Goal: Transaction & Acquisition: Book appointment/travel/reservation

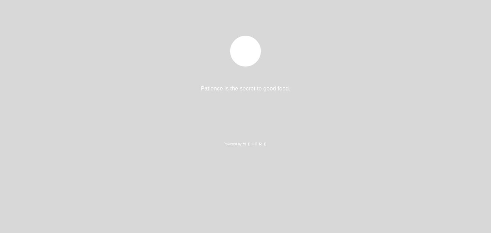
select select "es"
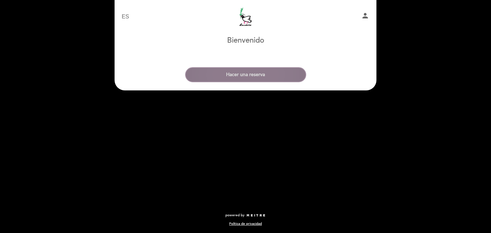
click at [234, 78] on button "Hacer una reserva" at bounding box center [245, 74] width 121 height 15
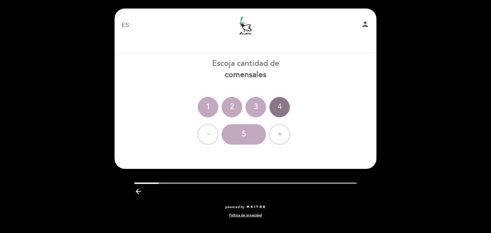
click at [286, 110] on div "4" at bounding box center [279, 107] width 20 height 20
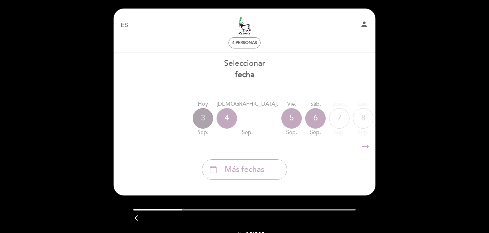
click at [202, 118] on div "3" at bounding box center [203, 118] width 20 height 20
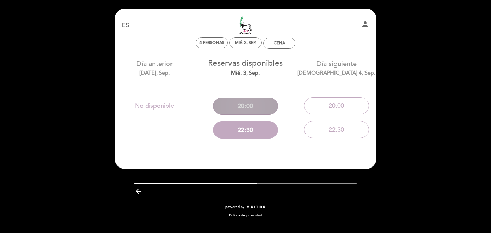
click at [238, 108] on button "20:00" at bounding box center [245, 105] width 65 height 17
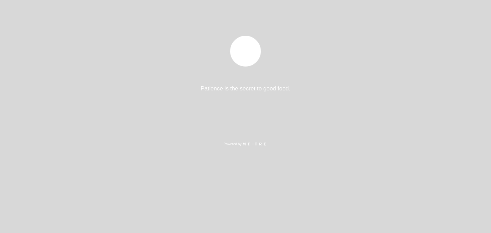
select select "es"
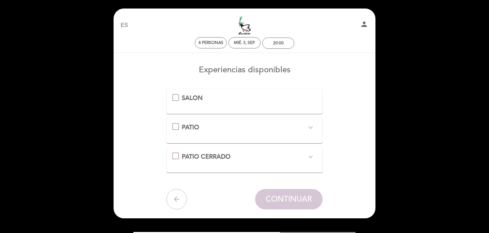
click at [209, 162] on div "PATIO CERRADO expand_more *Sector calefaccionado y no fumador" at bounding box center [244, 159] width 145 height 14
click at [207, 158] on span "PATIO CERRADO" at bounding box center [206, 156] width 49 height 7
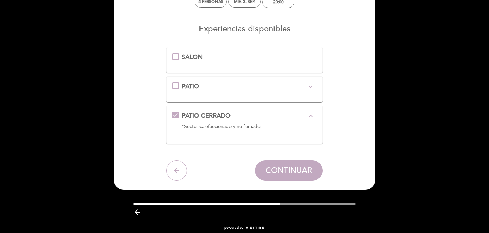
scroll to position [49, 0]
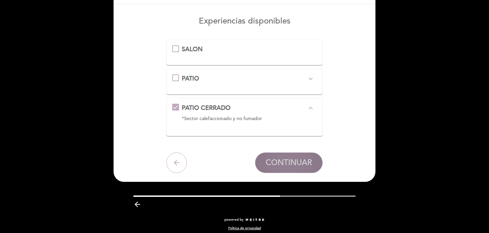
click at [276, 167] on button "CONTINUAR" at bounding box center [288, 162] width 67 height 20
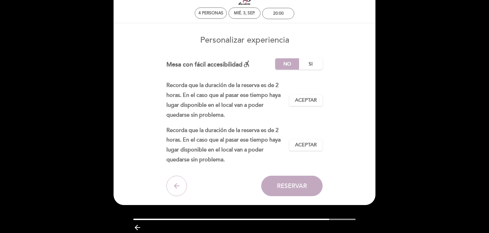
scroll to position [30, 0]
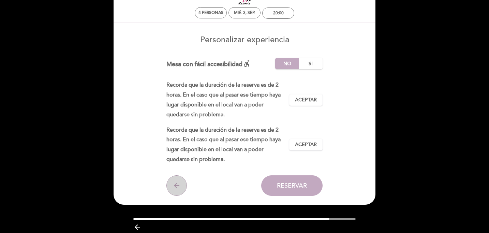
click at [175, 183] on icon "arrow_back" at bounding box center [176, 185] width 8 height 8
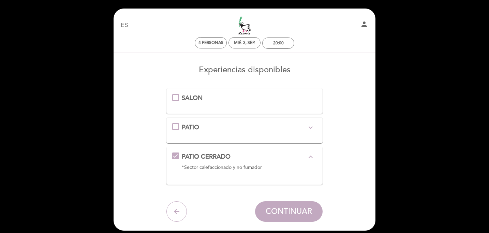
click at [196, 103] on div "SALON" at bounding box center [244, 101] width 145 height 14
click at [182, 98] on span "SALON" at bounding box center [192, 97] width 21 height 7
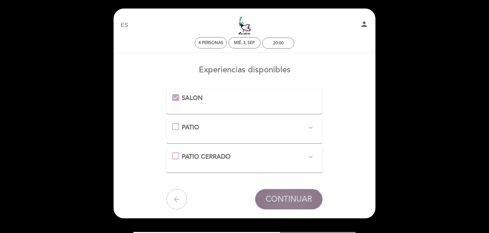
click at [274, 197] on span "CONTINUAR" at bounding box center [288, 199] width 46 height 10
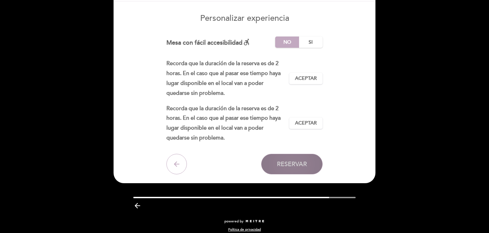
scroll to position [57, 0]
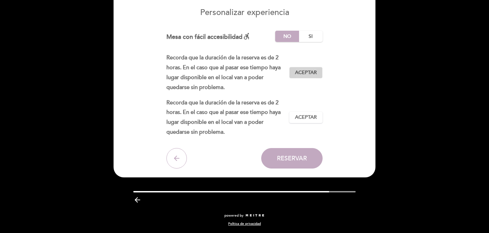
click at [301, 74] on span "Aceptar" at bounding box center [306, 72] width 22 height 7
click at [301, 116] on span "Aceptar" at bounding box center [306, 117] width 22 height 7
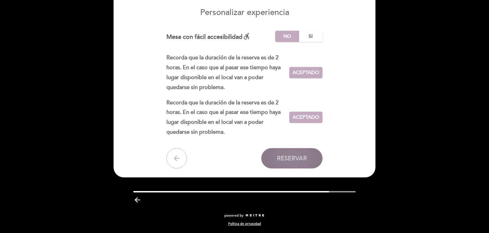
click at [287, 153] on button "Reservar" at bounding box center [291, 158] width 61 height 20
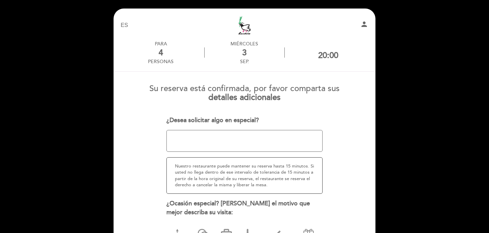
scroll to position [93, 0]
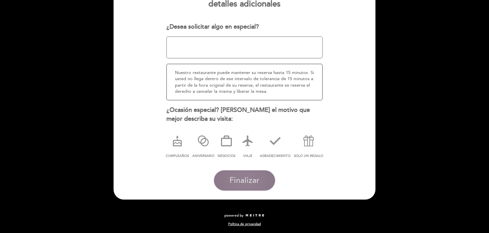
click at [245, 182] on span "Finalizar" at bounding box center [244, 180] width 30 height 10
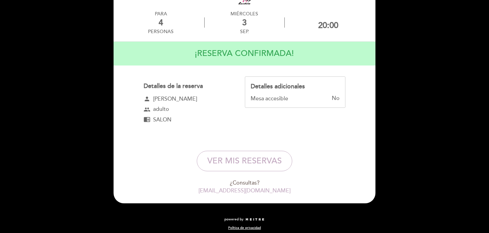
scroll to position [34, 0]
